Goal: Transaction & Acquisition: Purchase product/service

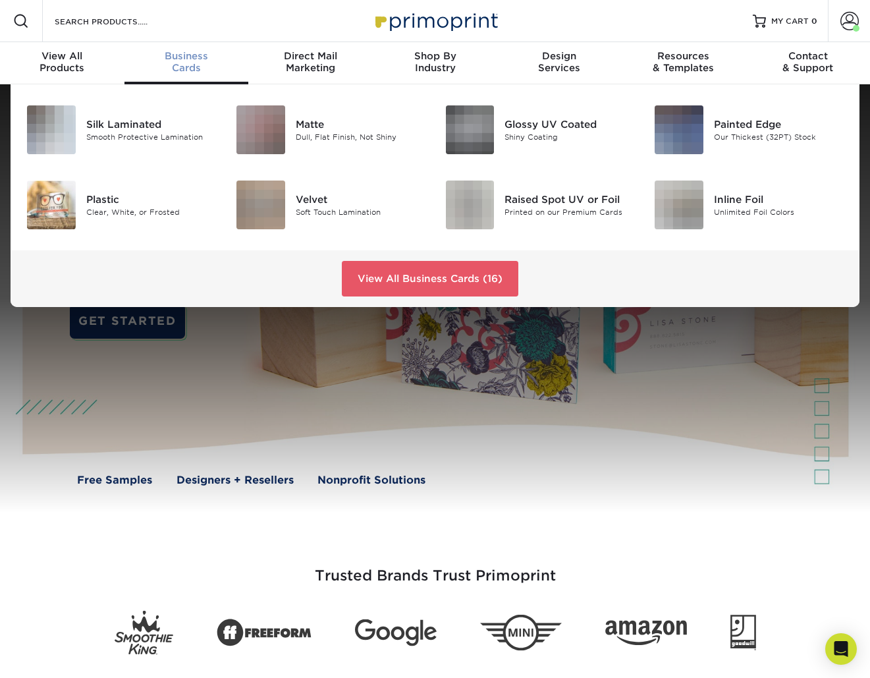
click at [173, 63] on div "Business Cards" at bounding box center [186, 62] width 124 height 24
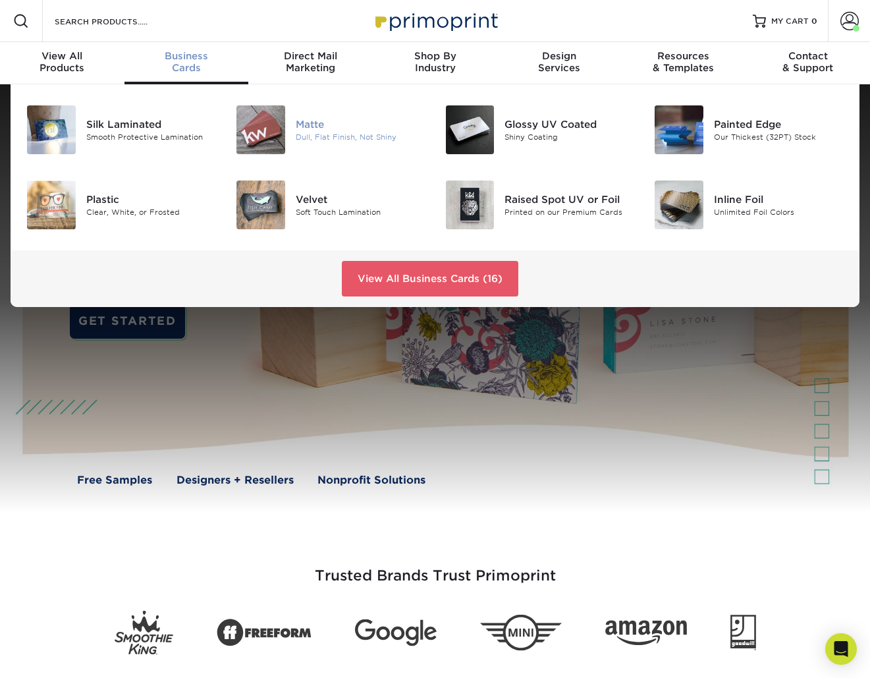
click at [356, 135] on div "Dull, Flat Finish, Not Shiny" at bounding box center [361, 137] width 130 height 11
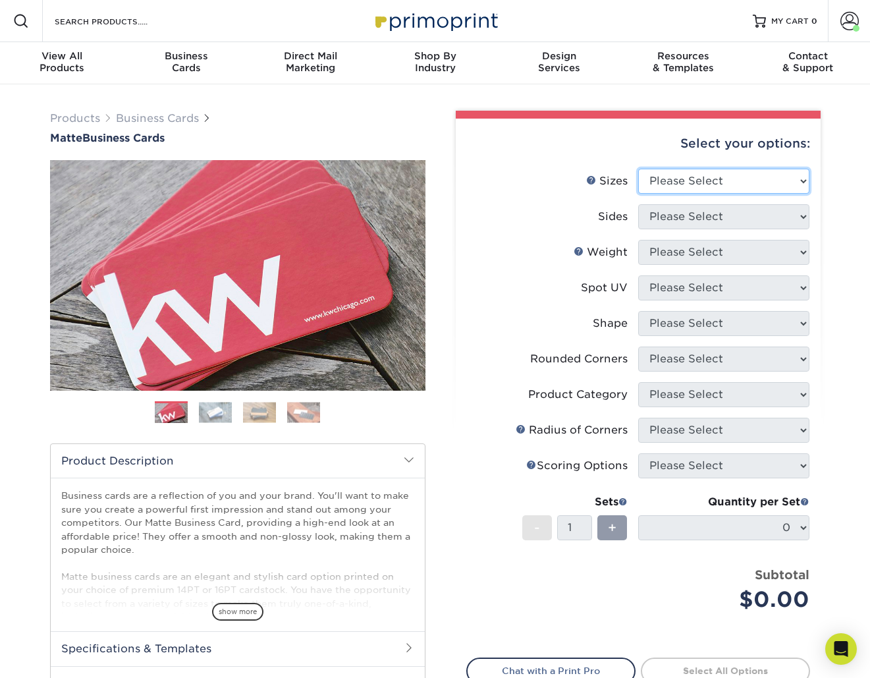
click at [734, 182] on select "Please Select 1.5" x 3.5" - Mini 1.75" x 3.5" - Mini 2" x 2" - Square 2" x 3" -…" at bounding box center [723, 181] width 171 height 25
select select "2.50x2.50"
click at [638, 169] on select "Please Select 1.5" x 3.5" - Mini 1.75" x 3.5" - Mini 2" x 2" - Square 2" x 3" -…" at bounding box center [723, 181] width 171 height 25
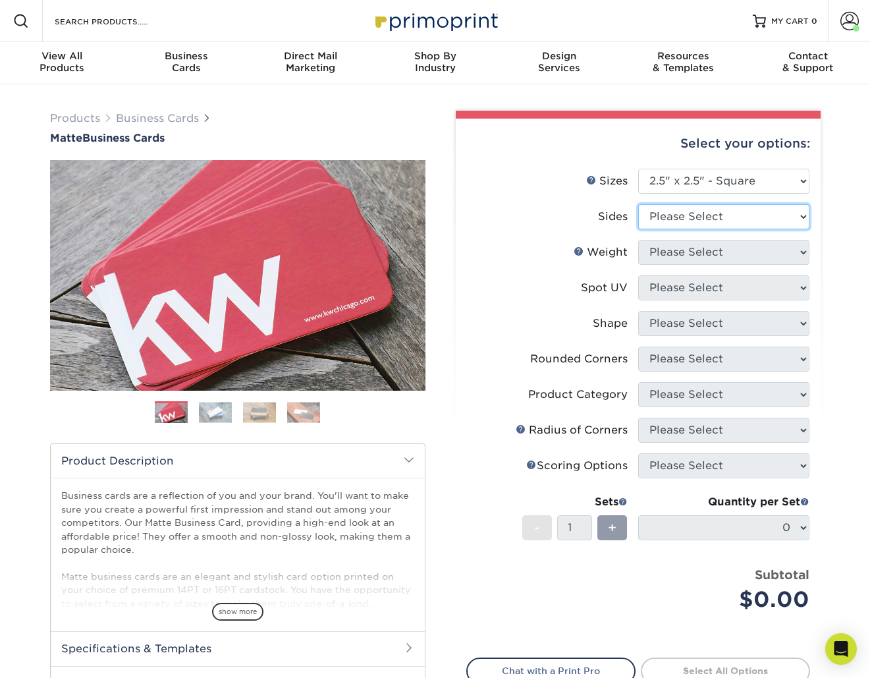
click at [697, 218] on select "Please Select Print Both Sides Print Front Only" at bounding box center [723, 216] width 171 height 25
select select "32d3c223-f82c-492b-b915-ba065a00862f"
click at [638, 204] on select "Please Select Print Both Sides Print Front Only" at bounding box center [723, 216] width 171 height 25
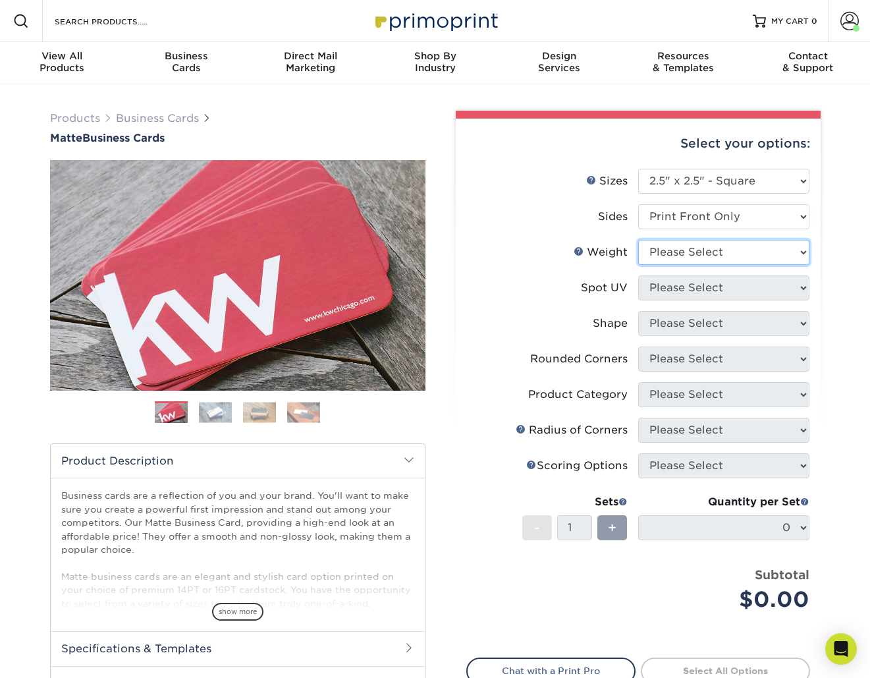
click at [697, 252] on select "Please Select 16PT 14PT" at bounding box center [723, 252] width 171 height 25
select select "14PT"
click at [638, 240] on select "Please Select 16PT 14PT" at bounding box center [723, 252] width 171 height 25
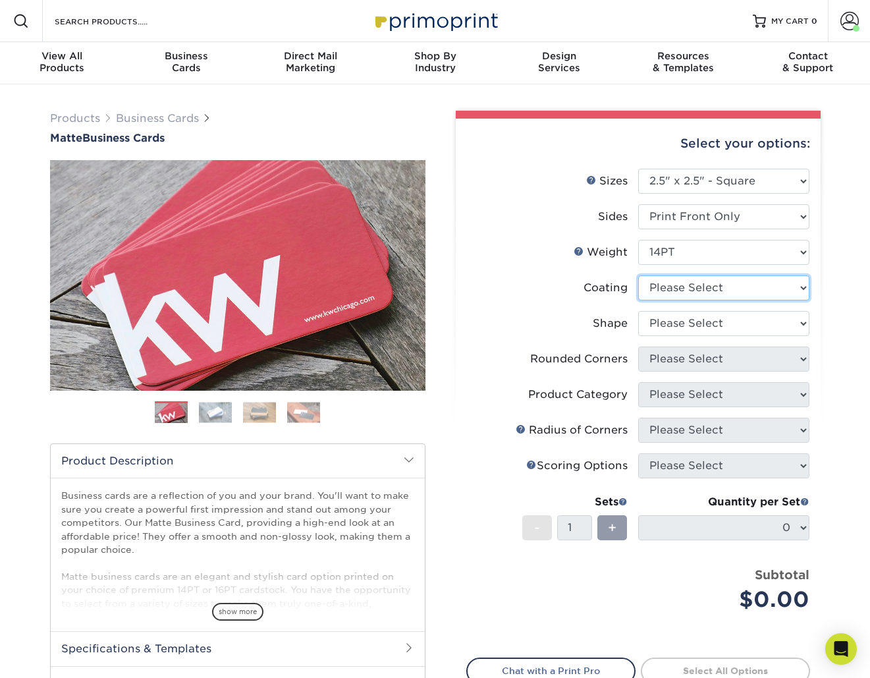
click at [697, 288] on select at bounding box center [723, 287] width 171 height 25
select select "121bb7b5-3b4d-429f-bd8d-bbf80e953313"
click at [638, 275] on select at bounding box center [723, 287] width 171 height 25
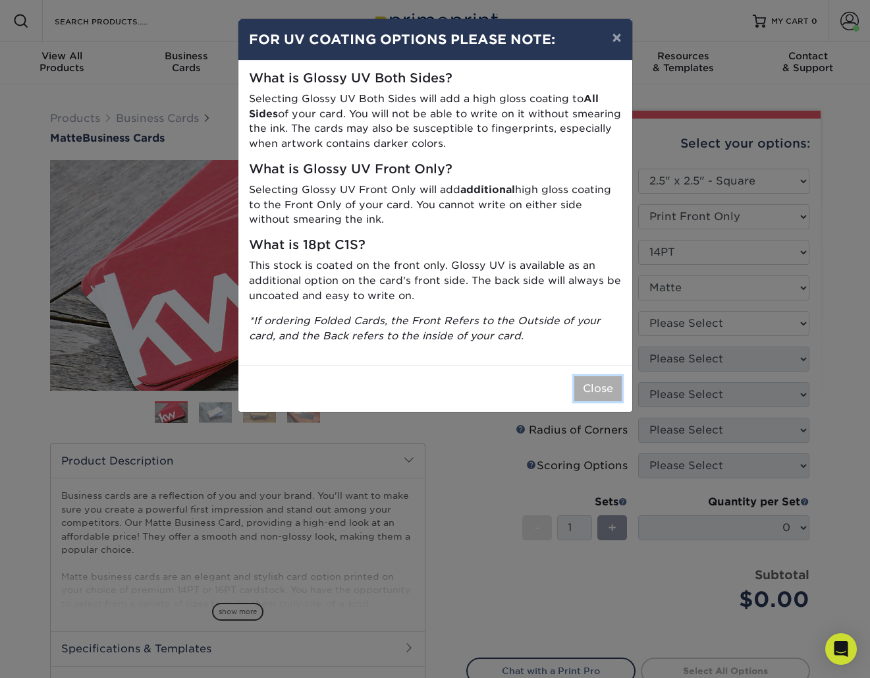
click at [593, 382] on button "Close" at bounding box center [597, 388] width 47 height 25
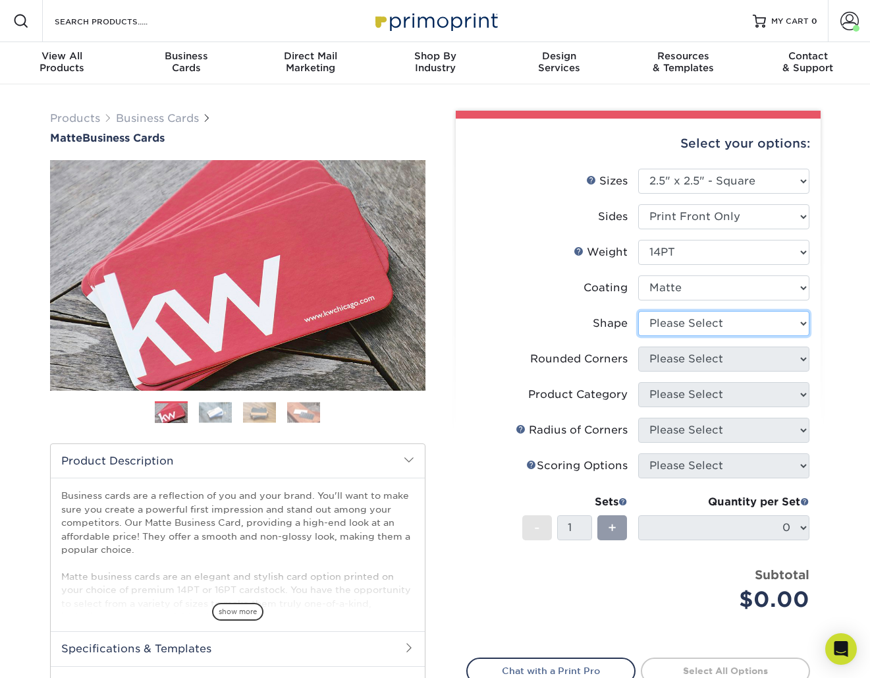
click at [646, 326] on select "Please Select Standard" at bounding box center [723, 323] width 171 height 25
select select "standard"
click at [638, 311] on select "Please Select Standard" at bounding box center [723, 323] width 171 height 25
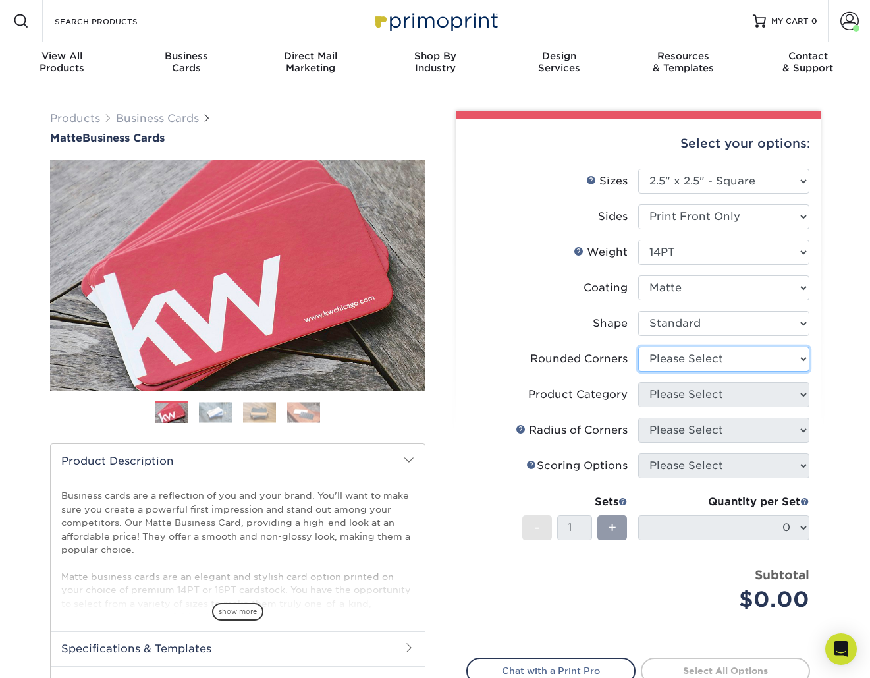
click at [654, 359] on select "Please Select Yes - Round 2 Corners Yes - Round 4 Corners No" at bounding box center [723, 358] width 171 height 25
select select "0"
click at [638, 346] on select "Please Select Yes - Round 2 Corners Yes - Round 4 Corners No" at bounding box center [723, 358] width 171 height 25
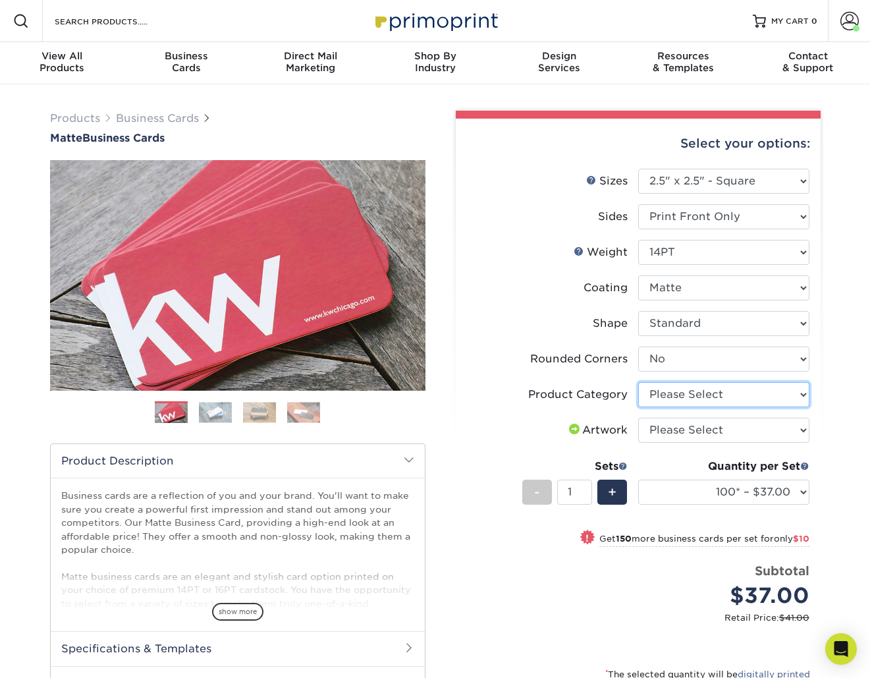
click at [667, 396] on select "Please Select Business Cards" at bounding box center [723, 394] width 171 height 25
select select "3b5148f1-0588-4f88-a218-97bcfdce65c1"
click at [638, 382] on select "Please Select Business Cards" at bounding box center [723, 394] width 171 height 25
click at [666, 427] on select "Please Select I will upload files I need a design - $100" at bounding box center [723, 429] width 171 height 25
select select "upload"
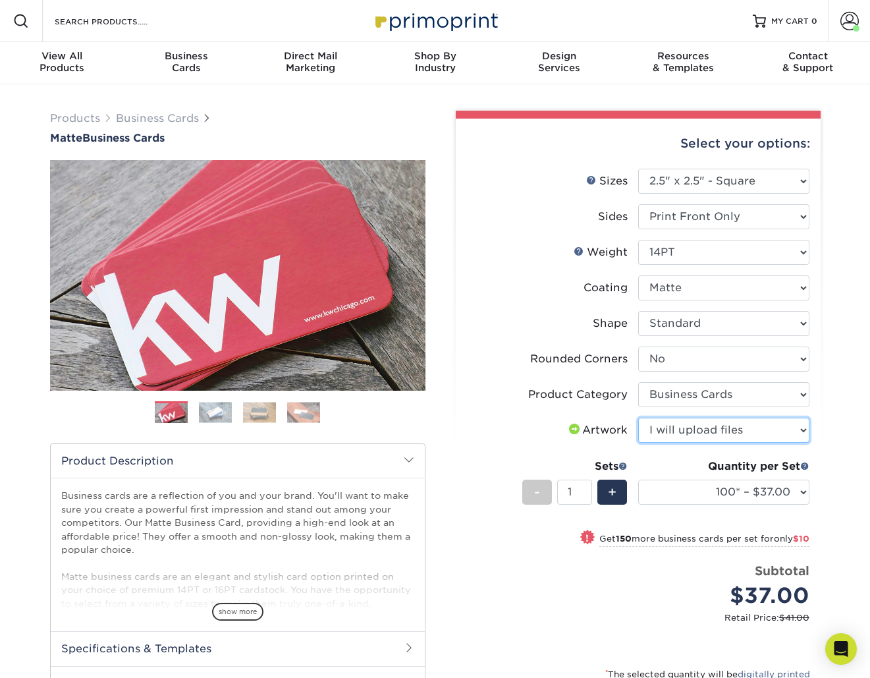
click at [638, 417] on select "Please Select I will upload files I need a design - $100" at bounding box center [723, 429] width 171 height 25
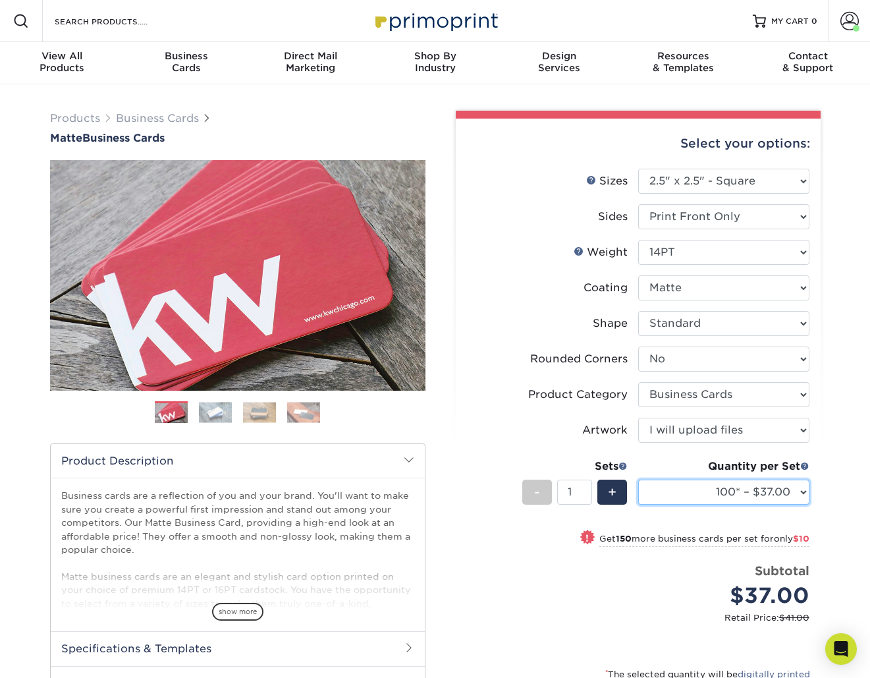
click at [668, 489] on select "100* – $37.00 250* – $47.00 500 – $57.00 1000 – $71.00 2500 – $138.00 5000 – $1…" at bounding box center [723, 491] width 171 height 25
select select "500 – $57.00"
click at [638, 479] on select "100* – $37.00 250* – $47.00 500 – $57.00 1000 – $71.00 2500 – $138.00 5000 – $1…" at bounding box center [723, 491] width 171 height 25
